Goal: Book appointment/travel/reservation: Book appointment/travel/reservation

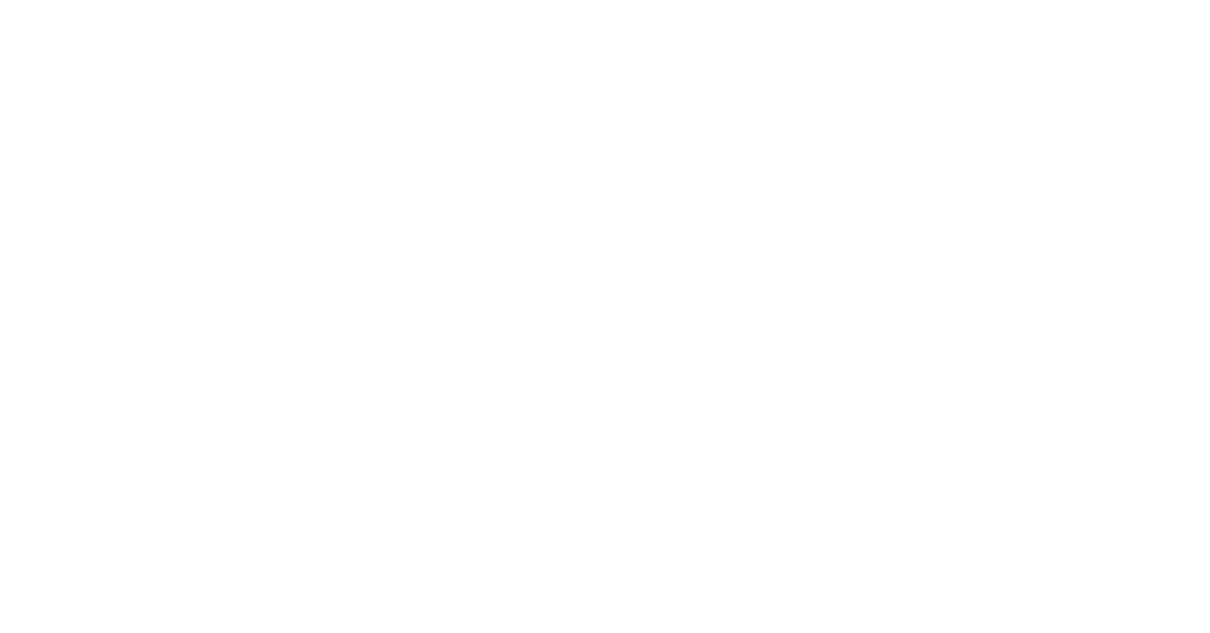
select select ""en""
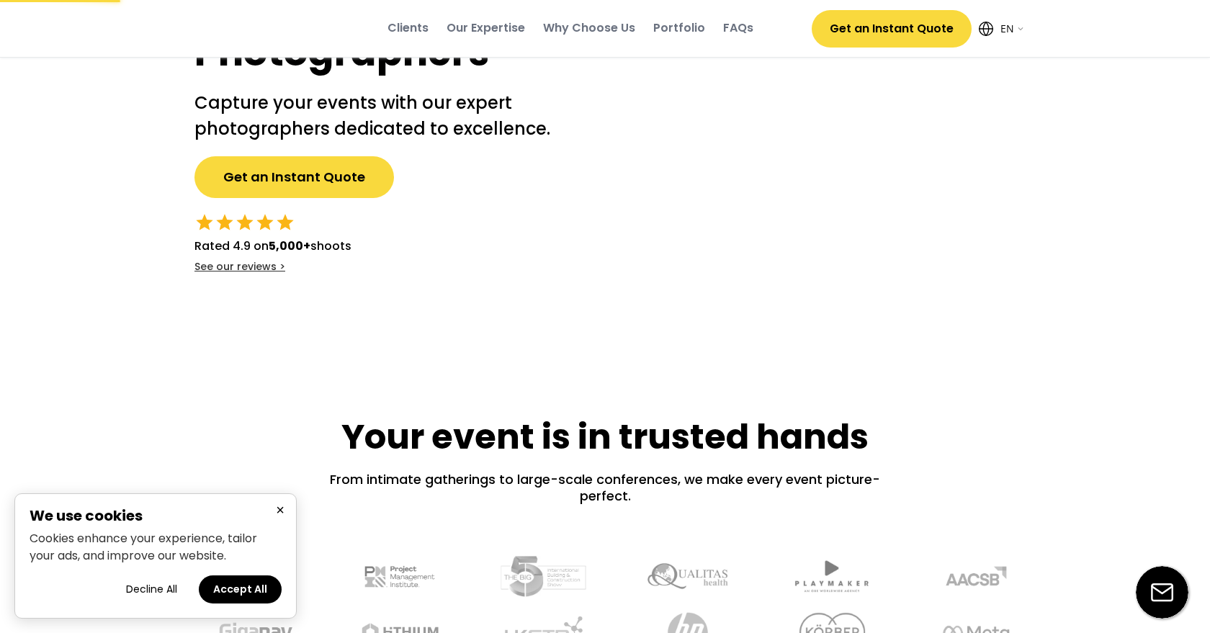
scroll to position [184, 0]
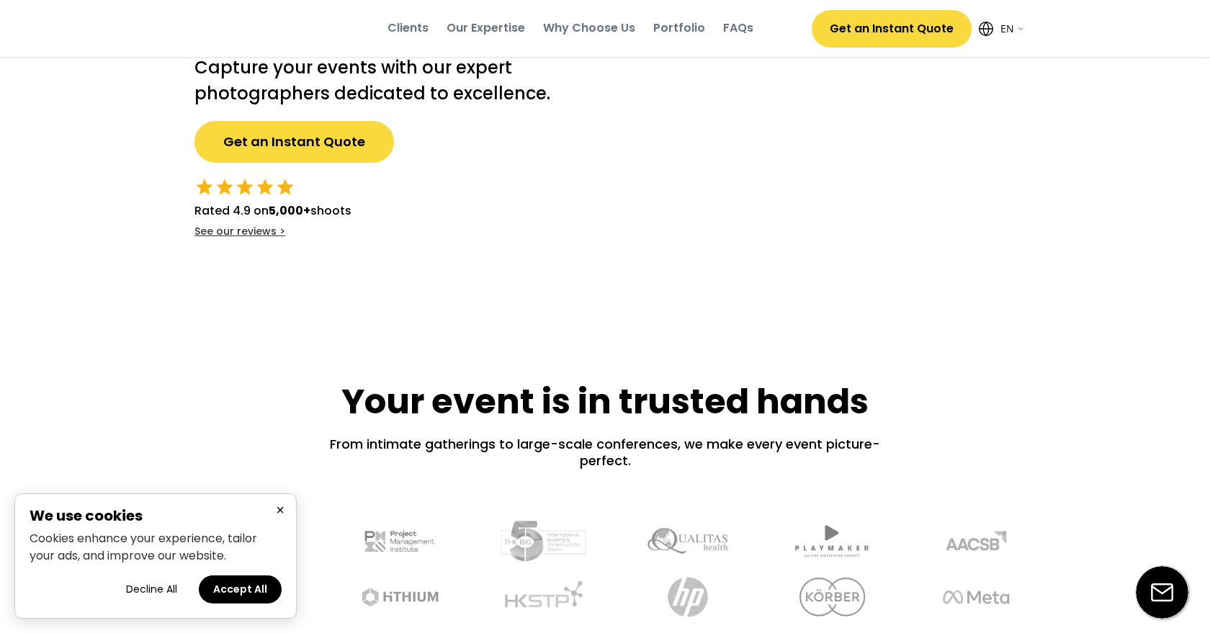
click at [254, 595] on button "Accept All" at bounding box center [240, 589] width 83 height 28
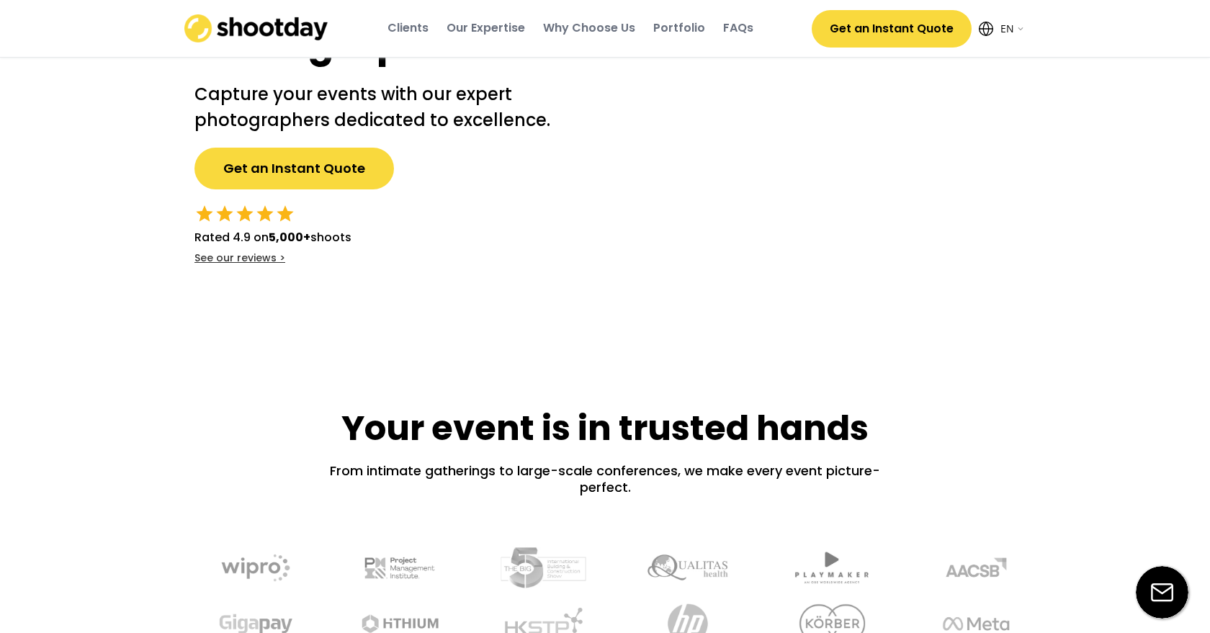
scroll to position [0, 0]
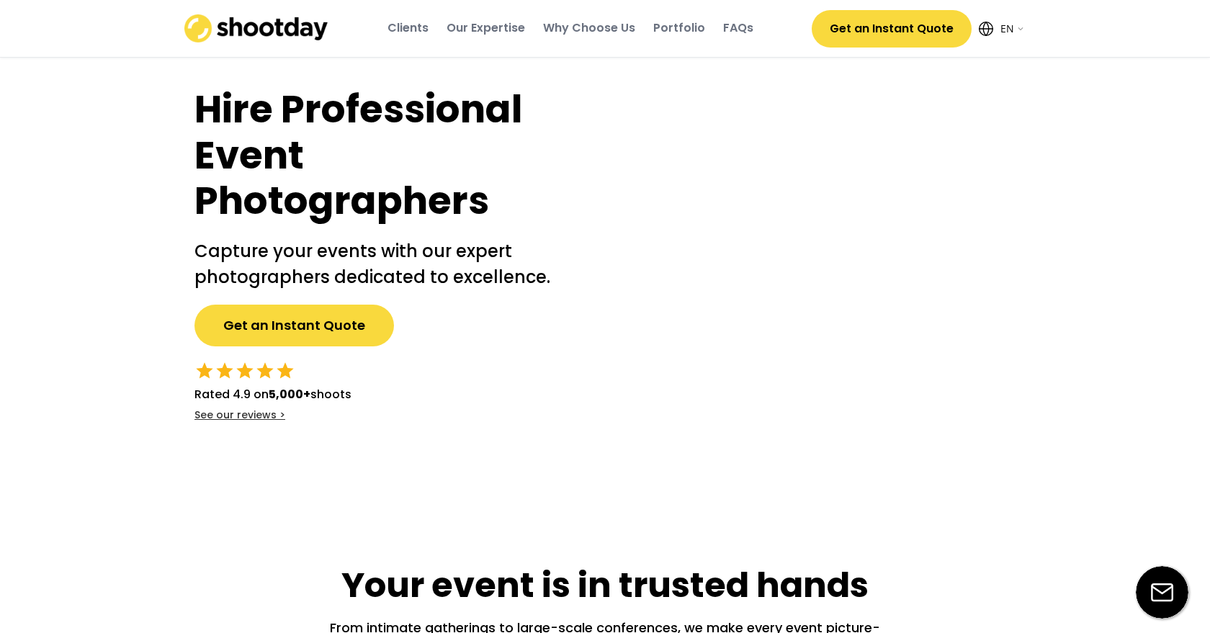
click at [877, 31] on button "Get an Instant Quote" at bounding box center [892, 28] width 160 height 37
